Goal: Transaction & Acquisition: Purchase product/service

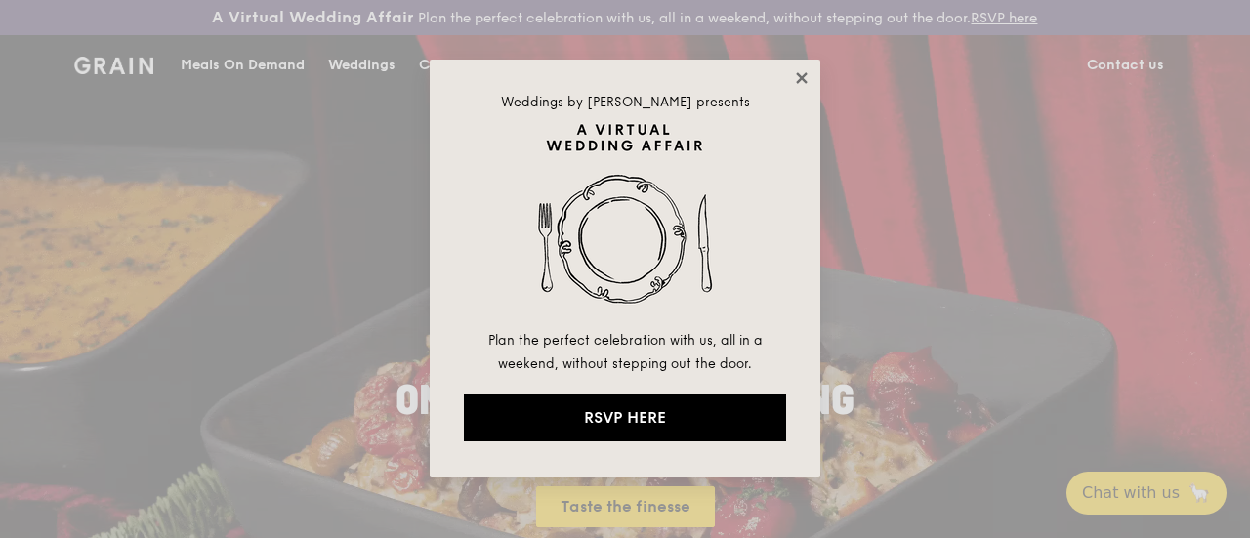
click at [797, 77] on icon at bounding box center [802, 78] width 18 height 18
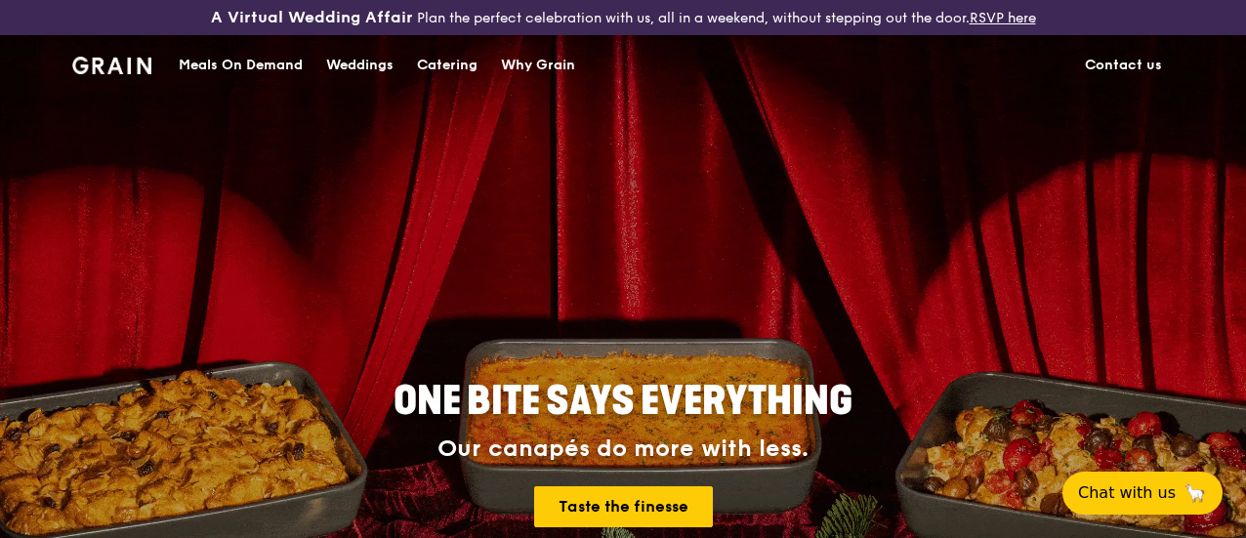
click at [273, 89] on div "Meals On Demand" at bounding box center [241, 65] width 124 height 59
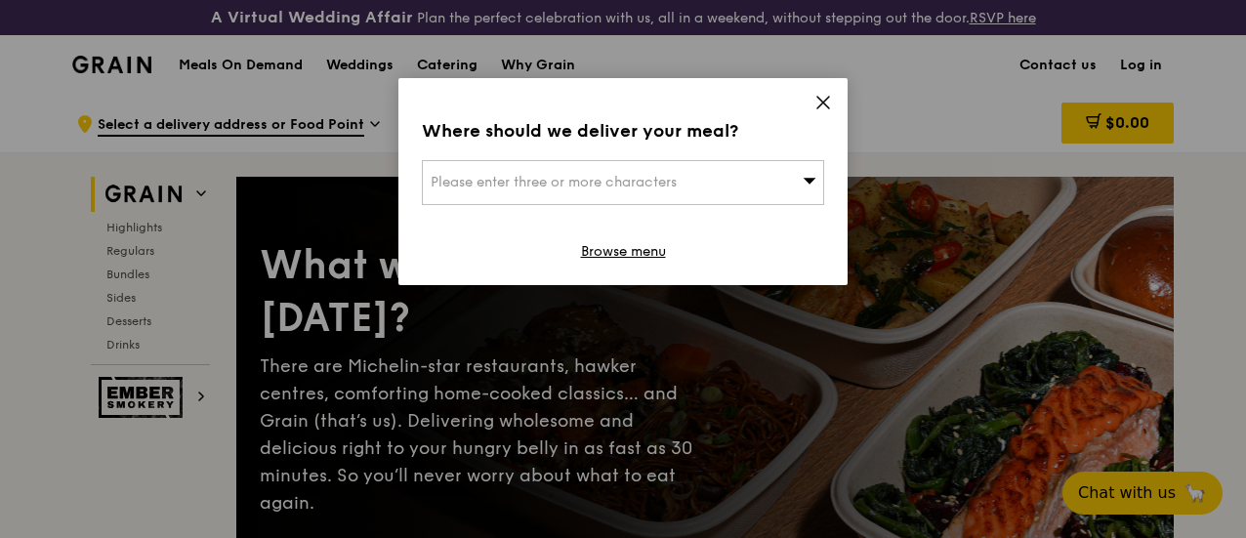
click at [828, 93] on div "Where should we deliver your meal? Please enter three or more characters Browse…" at bounding box center [622, 181] width 449 height 207
click at [729, 161] on div "Please enter three or more characters" at bounding box center [623, 182] width 402 height 45
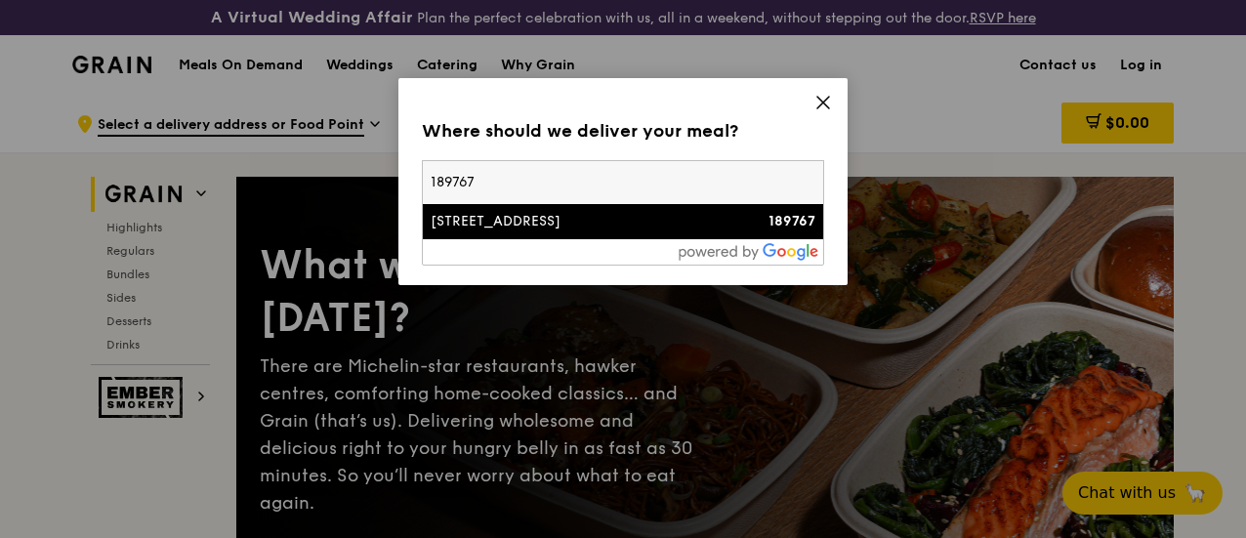
type input "189767"
click at [533, 220] on div "[STREET_ADDRESS]" at bounding box center [575, 222] width 289 height 20
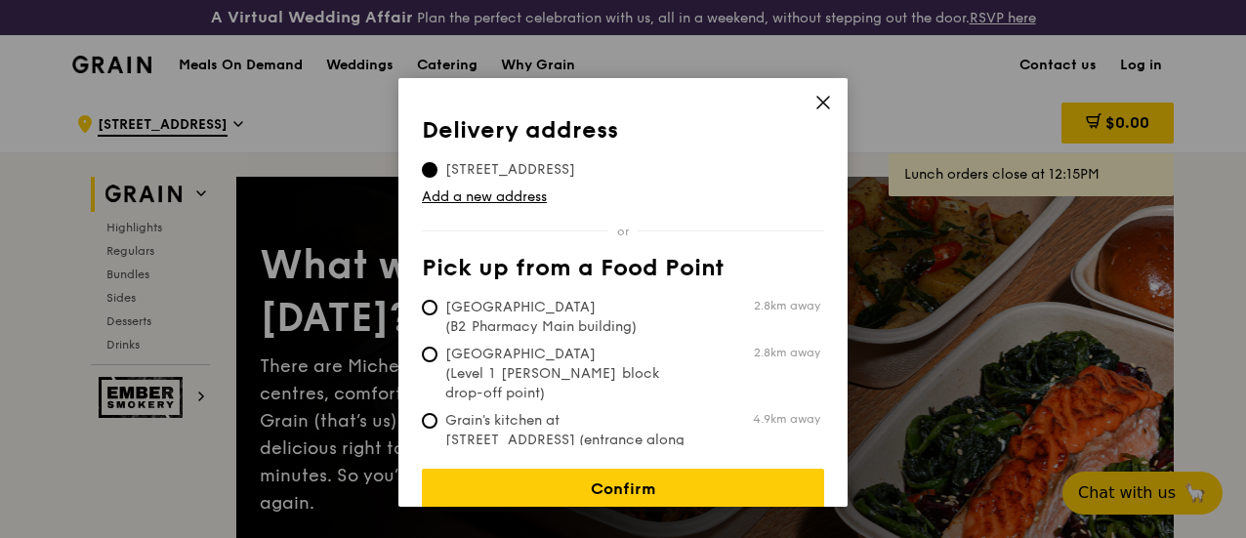
scroll to position [10, 0]
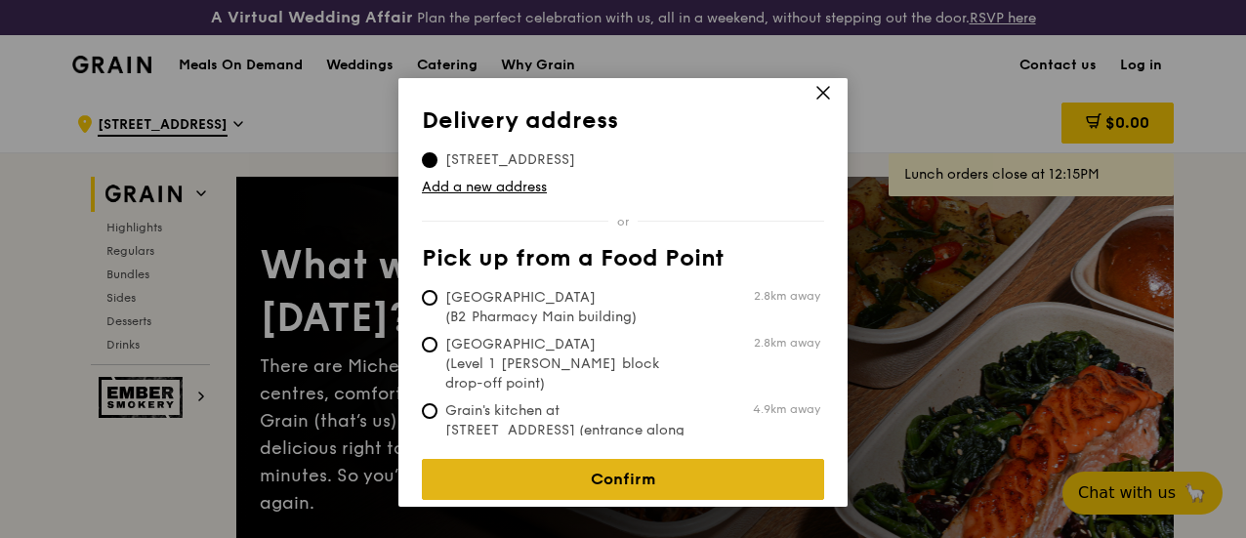
click at [634, 468] on link "Confirm" at bounding box center [623, 479] width 402 height 41
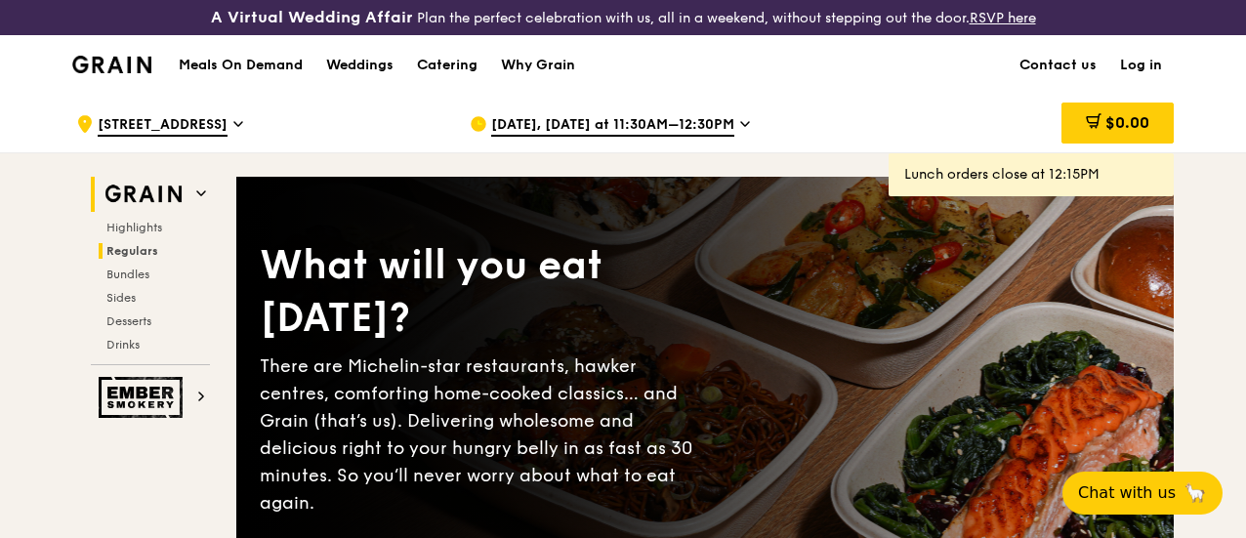
click at [127, 258] on span "Regulars" at bounding box center [132, 251] width 52 height 14
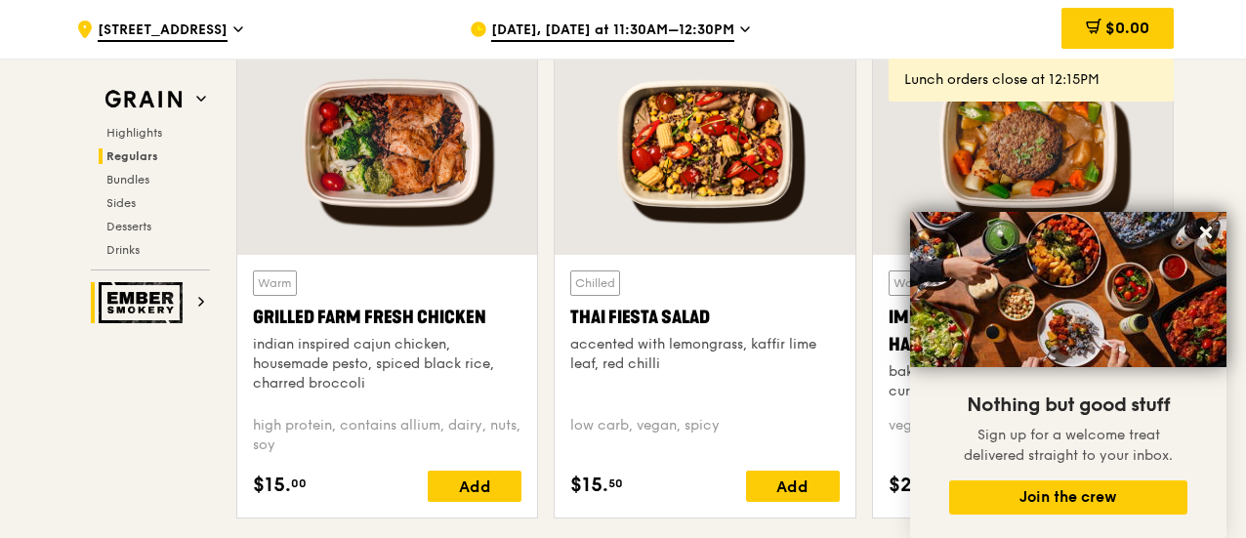
scroll to position [2331, 0]
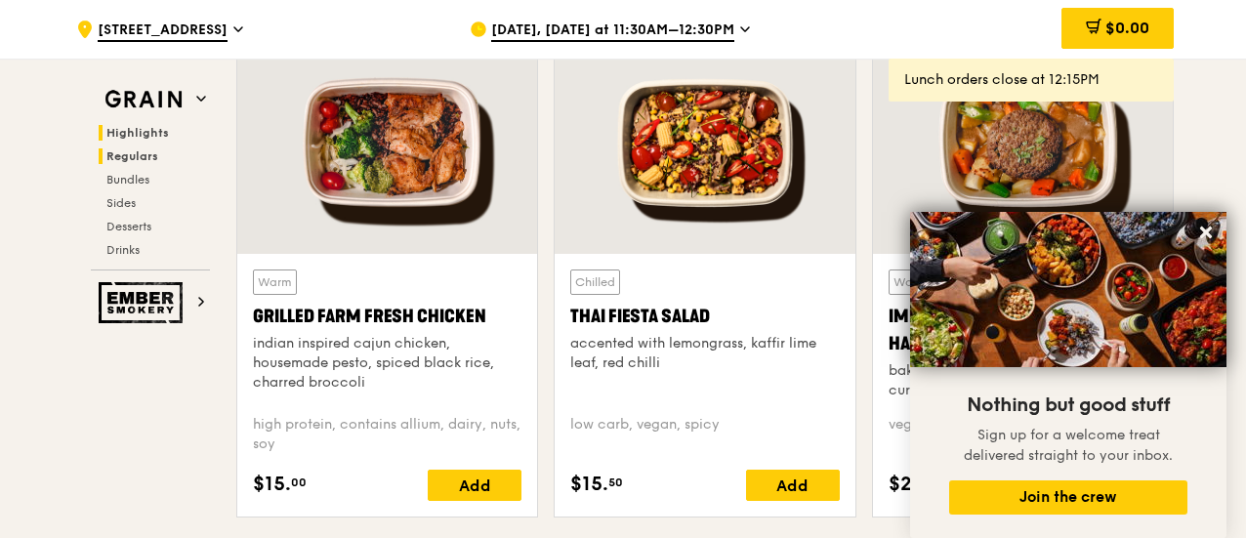
click at [143, 133] on span "Highlights" at bounding box center [137, 133] width 62 height 14
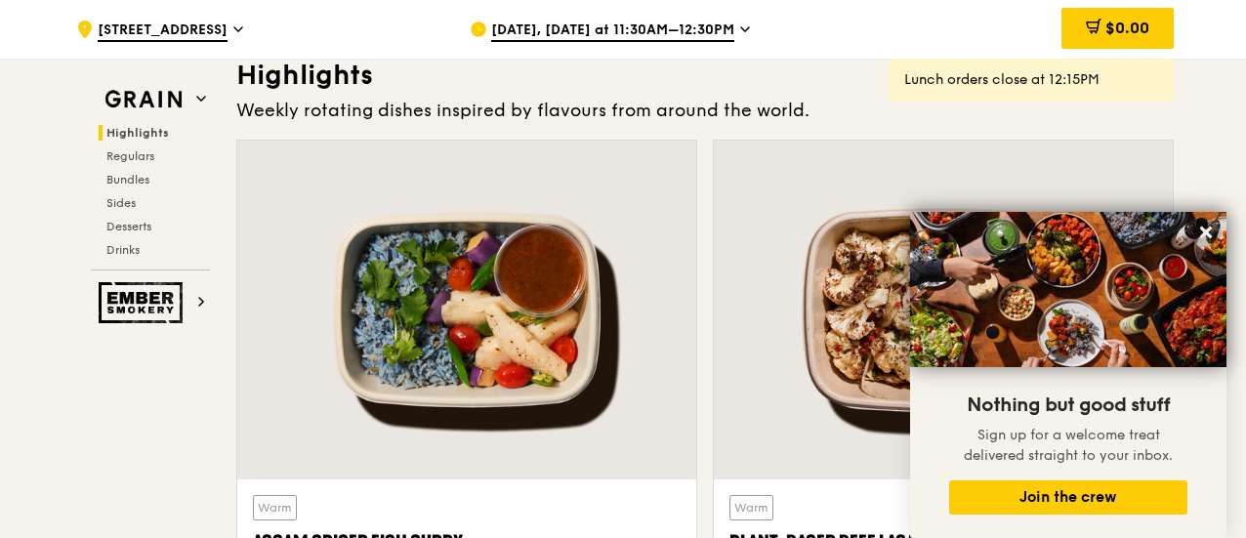
scroll to position [602, 0]
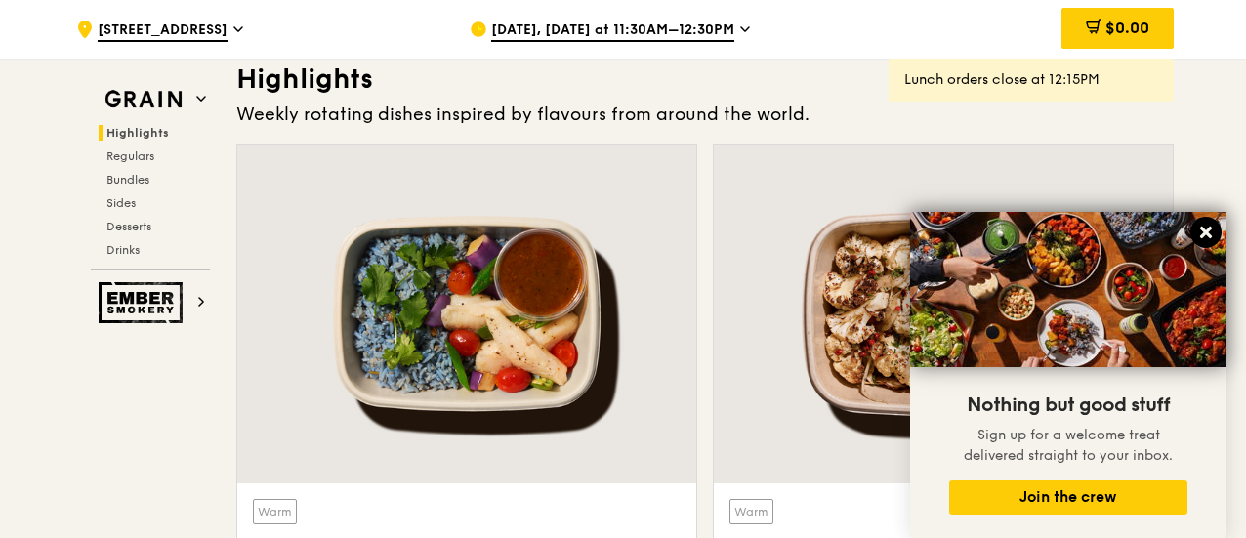
click at [1200, 235] on icon at bounding box center [1206, 233] width 18 height 18
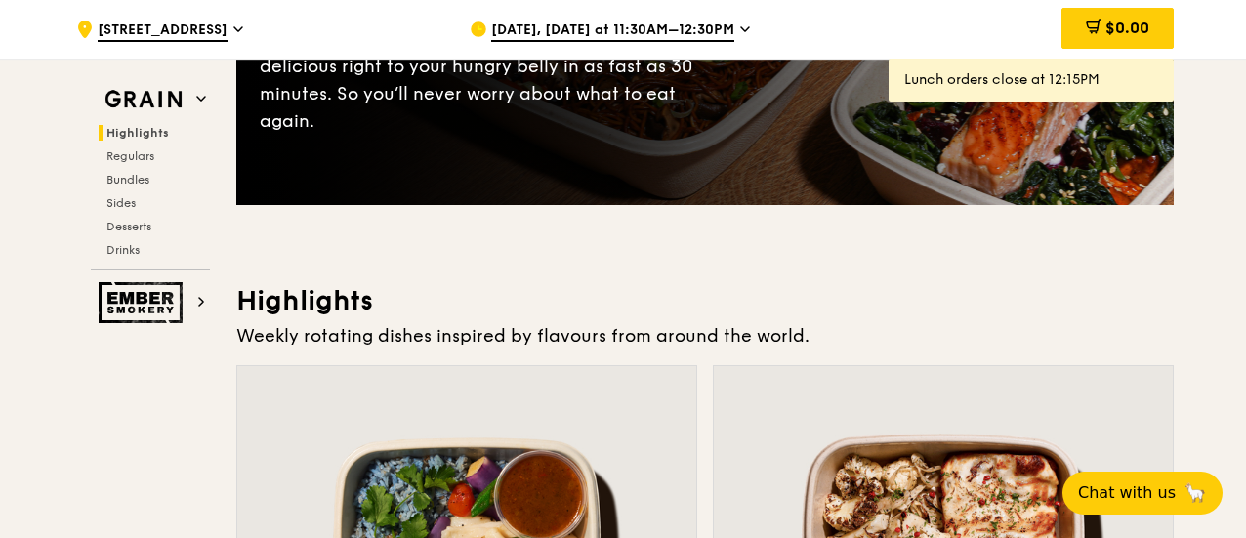
scroll to position [407, 0]
